Goal: Communication & Community: Ask a question

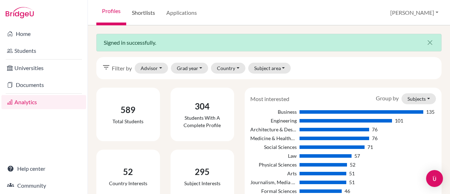
click at [140, 13] on link "Shortlists" at bounding box center [143, 12] width 34 height 25
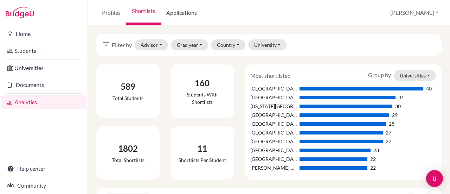
click at [184, 11] on link "Applications" at bounding box center [182, 12] width 42 height 25
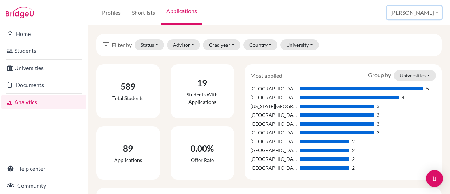
click at [432, 10] on button "[PERSON_NAME]" at bounding box center [414, 12] width 55 height 13
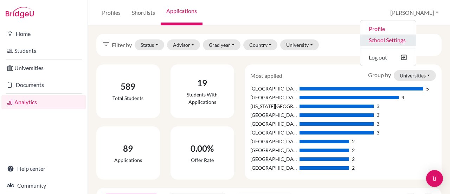
click at [416, 37] on link "School Settings" at bounding box center [389, 39] width 56 height 11
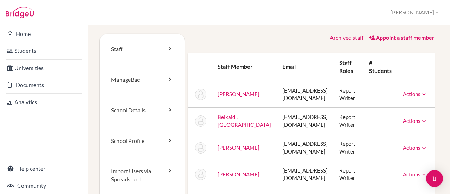
click at [428, 91] on icon at bounding box center [424, 94] width 7 height 7
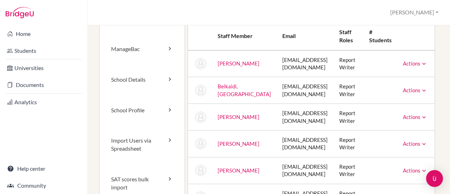
scroll to position [28, 0]
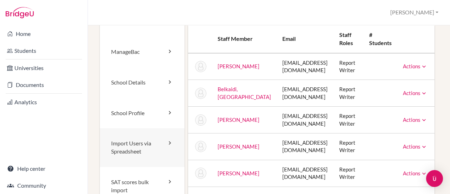
click at [166, 146] on icon at bounding box center [169, 142] width 7 height 7
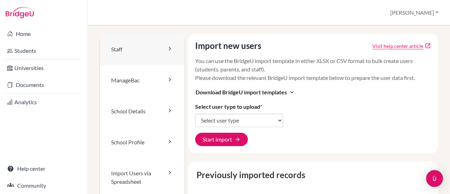
click at [126, 56] on link "Staff" at bounding box center [142, 49] width 85 height 31
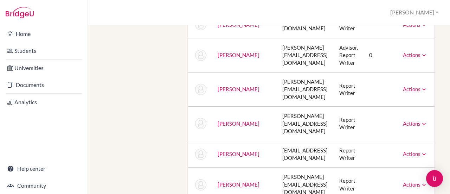
scroll to position [737, 0]
click at [425, 150] on link "Actions" at bounding box center [415, 153] width 25 height 6
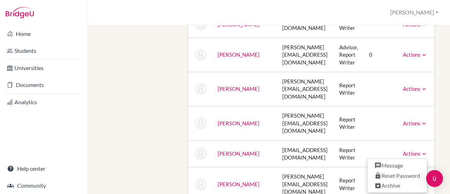
click at [235, 150] on link "[PERSON_NAME]" at bounding box center [239, 153] width 42 height 6
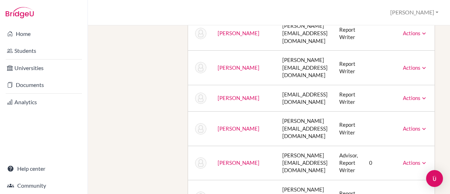
scroll to position [769, 0]
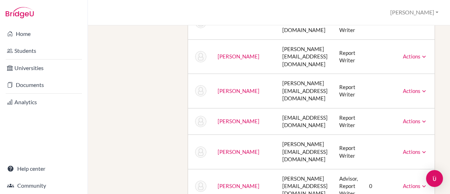
click at [428, 118] on link "Actions" at bounding box center [415, 121] width 25 height 6
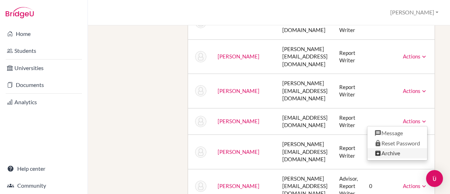
click at [397, 148] on link "Archive" at bounding box center [398, 153] width 60 height 10
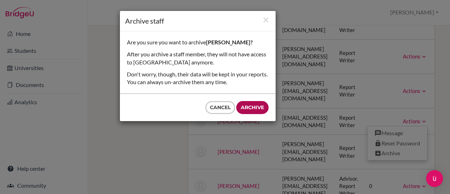
click at [256, 105] on input "Archive" at bounding box center [252, 107] width 32 height 13
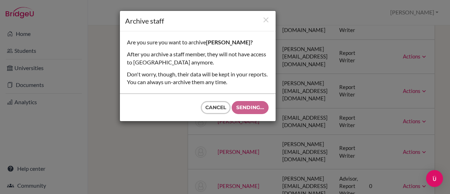
type input "Archive"
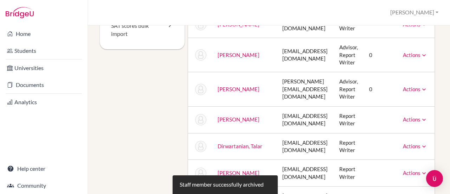
scroll to position [0, 0]
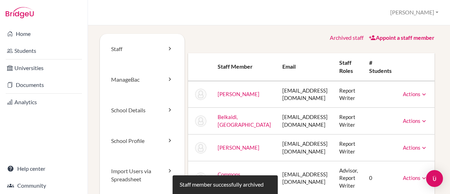
click at [405, 34] on div "Appoint a staff member" at bounding box center [402, 38] width 66 height 8
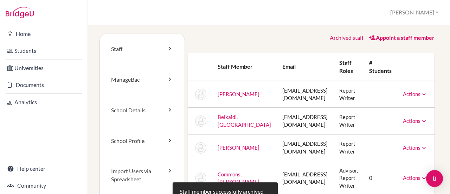
click at [402, 40] on link "Appoint a staff member" at bounding box center [402, 37] width 66 height 7
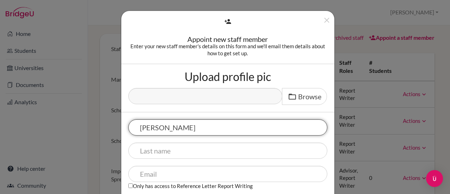
type input "[PERSON_NAME]"
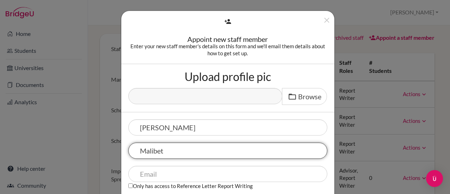
type input "Malibet"
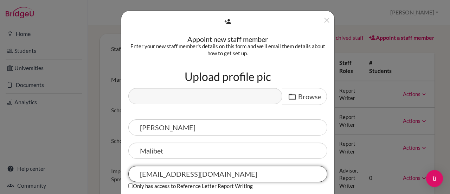
scroll to position [45, 0]
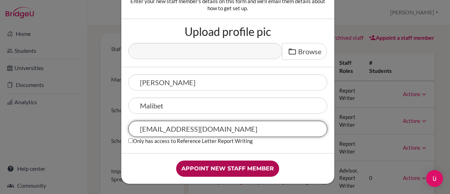
type input "[EMAIL_ADDRESS][DOMAIN_NAME]"
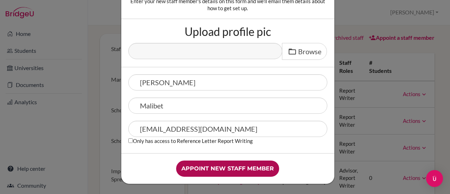
click at [223, 168] on input "Appoint new staff member" at bounding box center [227, 168] width 103 height 16
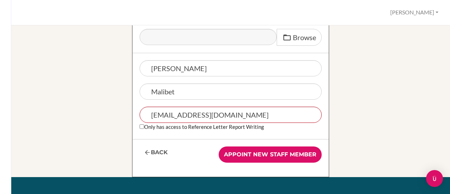
scroll to position [127, 0]
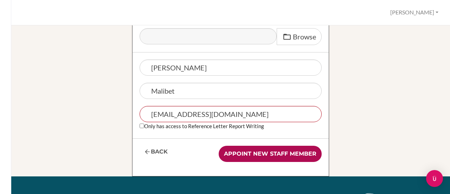
click at [268, 154] on input "Appoint new staff member" at bounding box center [270, 154] width 103 height 16
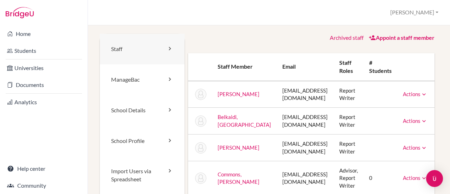
click at [169, 47] on icon at bounding box center [169, 48] width 7 height 7
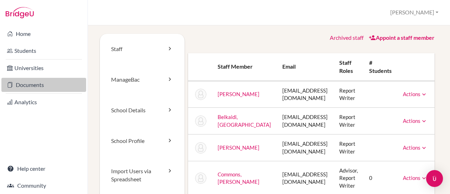
click at [36, 84] on link "Documents" at bounding box center [43, 85] width 85 height 14
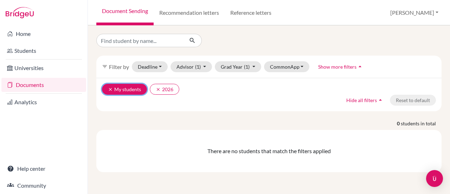
click at [109, 88] on icon "clear" at bounding box center [110, 89] width 5 height 5
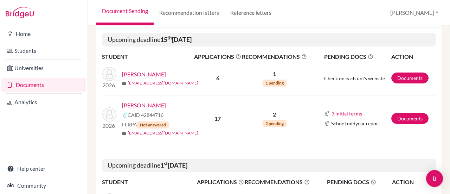
scroll to position [124, 0]
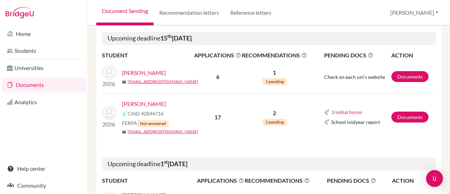
click at [150, 73] on link "Alsaffar, Zahraa" at bounding box center [144, 73] width 44 height 8
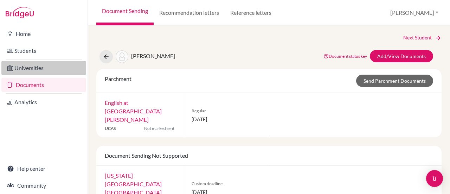
click at [38, 67] on link "Universities" at bounding box center [43, 68] width 85 height 14
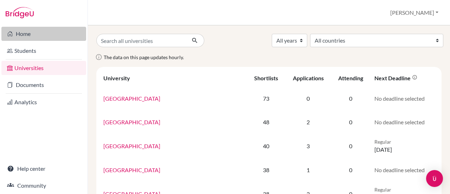
click at [21, 32] on link "Home" at bounding box center [43, 34] width 85 height 14
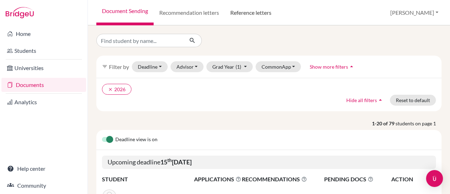
click at [263, 17] on link "Reference letters" at bounding box center [251, 12] width 52 height 25
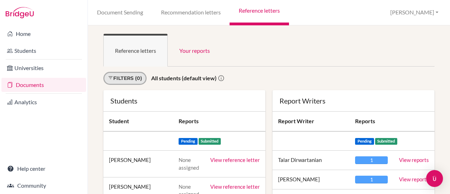
click at [135, 77] on link "Filters (0)" at bounding box center [124, 78] width 43 height 13
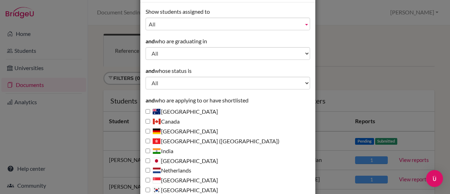
scroll to position [18, 0]
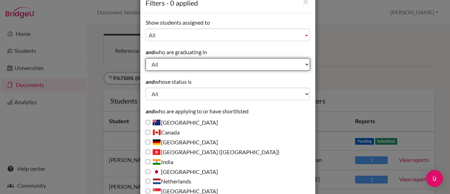
click at [207, 65] on select "All 2028 2027 2026 2025 2024 2023 2022" at bounding box center [228, 64] width 165 height 13
select select "2026"
click at [146, 58] on select "All 2028 2027 2026 2025 2024 2023 2022" at bounding box center [228, 64] width 165 height 13
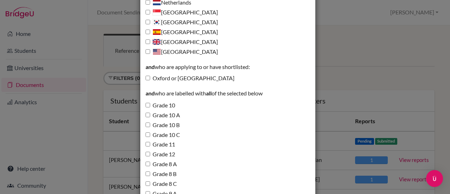
scroll to position [271, 0]
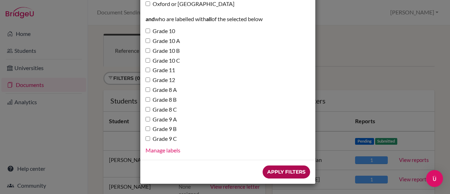
click at [293, 172] on input "Apply Filters" at bounding box center [287, 171] width 48 height 13
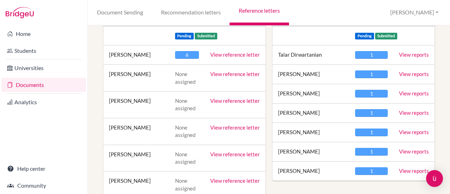
scroll to position [74, 0]
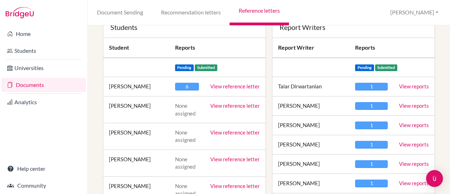
click at [225, 105] on link "View reference letter" at bounding box center [235, 105] width 50 height 6
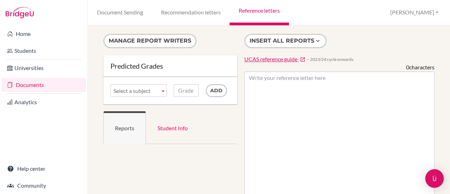
click at [439, 180] on div "Open Intercom Messenger" at bounding box center [435, 178] width 19 height 19
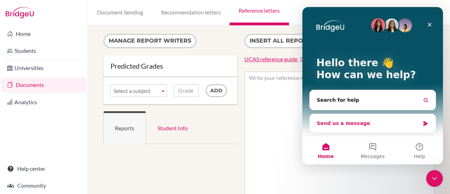
click at [363, 121] on div "Send us a message" at bounding box center [368, 123] width 103 height 7
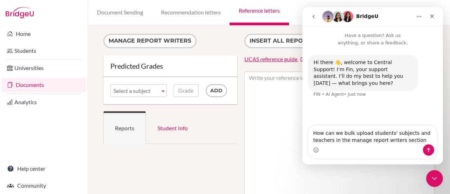
type textarea "How can we bulk upload students' subjects and teachers in the manage report wri…"
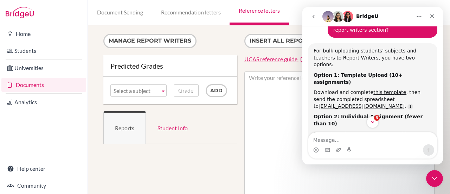
scroll to position [99, 0]
click at [384, 89] on link "this template" at bounding box center [390, 92] width 33 height 6
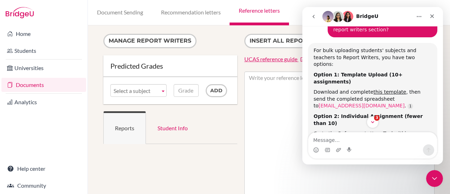
click at [405, 103] on link "[EMAIL_ADDRESS][DOMAIN_NAME]" at bounding box center [362, 106] width 86 height 6
click at [373, 118] on button "3" at bounding box center [372, 121] width 13 height 13
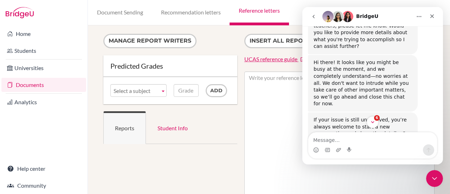
scroll to position [400, 0]
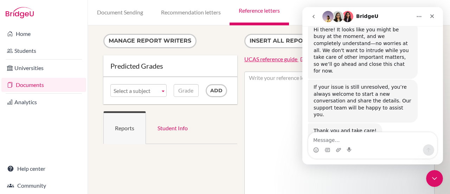
click at [371, 178] on span "Great" at bounding box center [374, 184] width 13 height 13
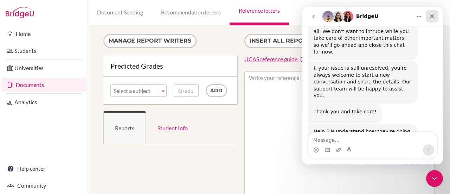
click at [433, 20] on div "Close" at bounding box center [432, 16] width 13 height 13
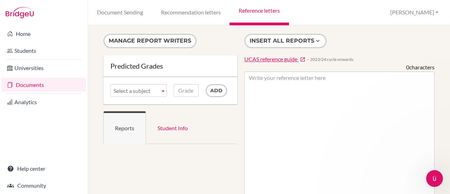
scroll to position [1, 0]
